Goal: Obtain resource: Download file/media

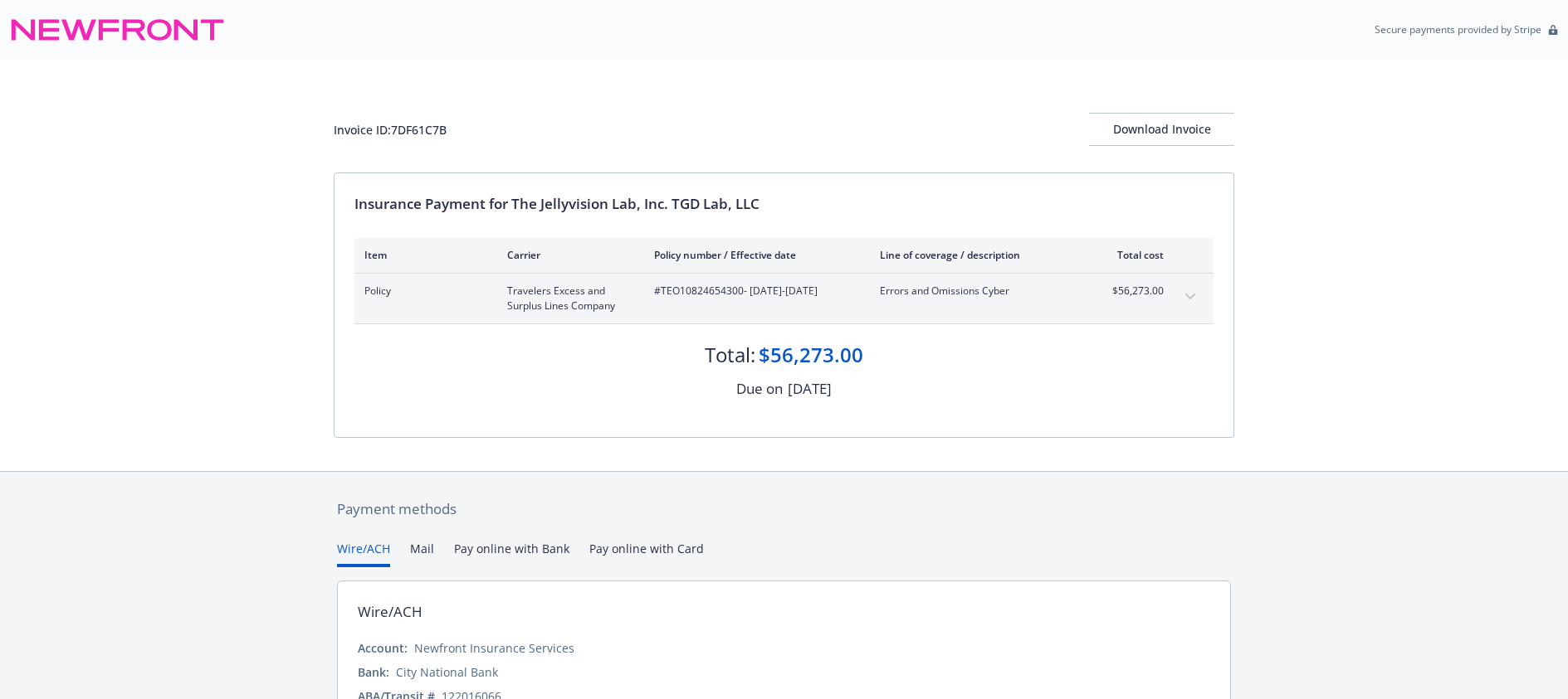
click at [254, 181] on div "Invoice ID: 7DF61C7B Download Invoice Insurance Payment for The Jellyvision Lab…" at bounding box center [784, 265] width 1568 height 411
